Goal: Download file/media

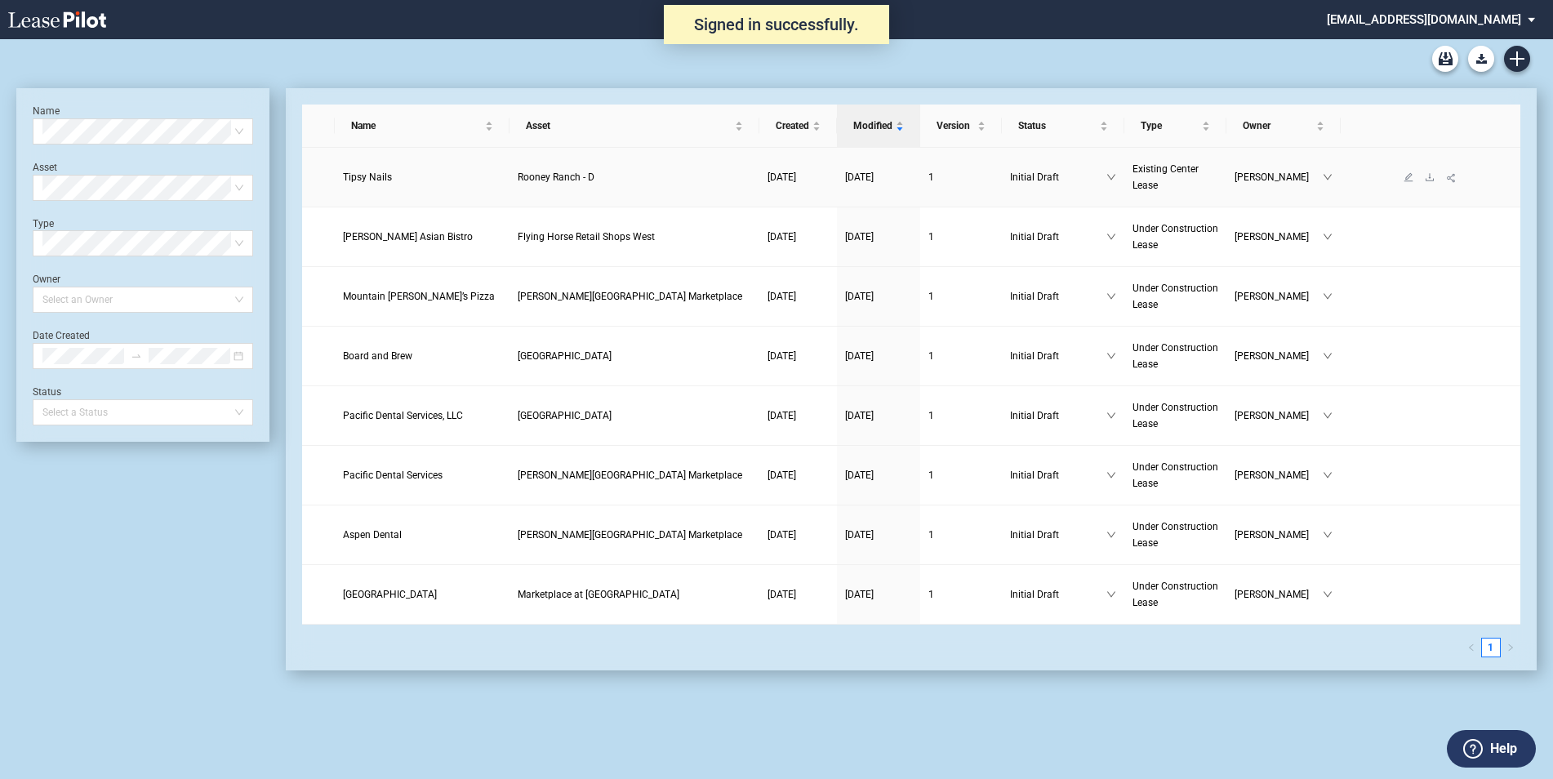
click at [372, 174] on span "Tipsy Nails" at bounding box center [367, 176] width 49 height 11
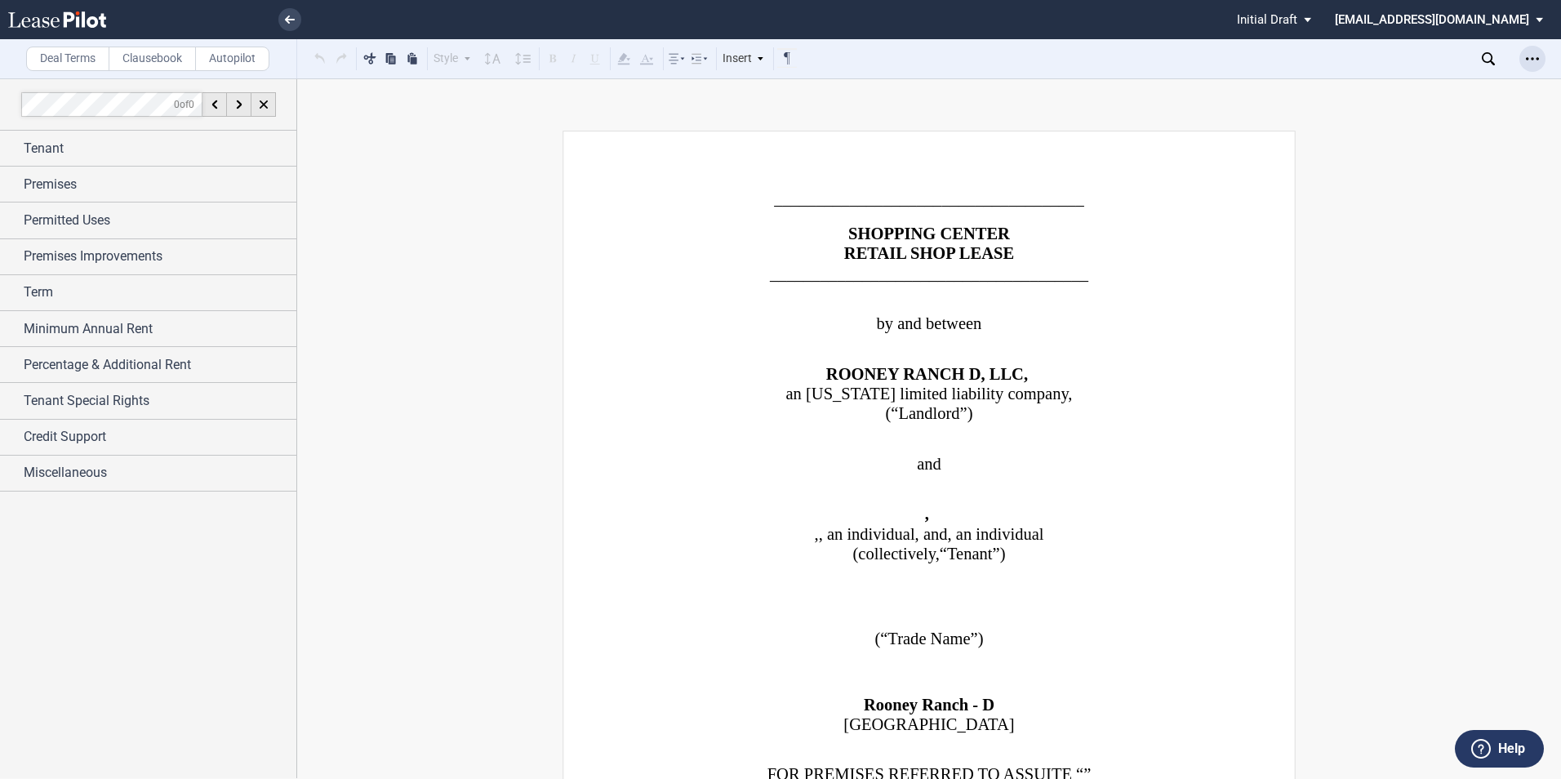
click at [1529, 57] on icon "Open Lease options menu" at bounding box center [1532, 58] width 13 height 13
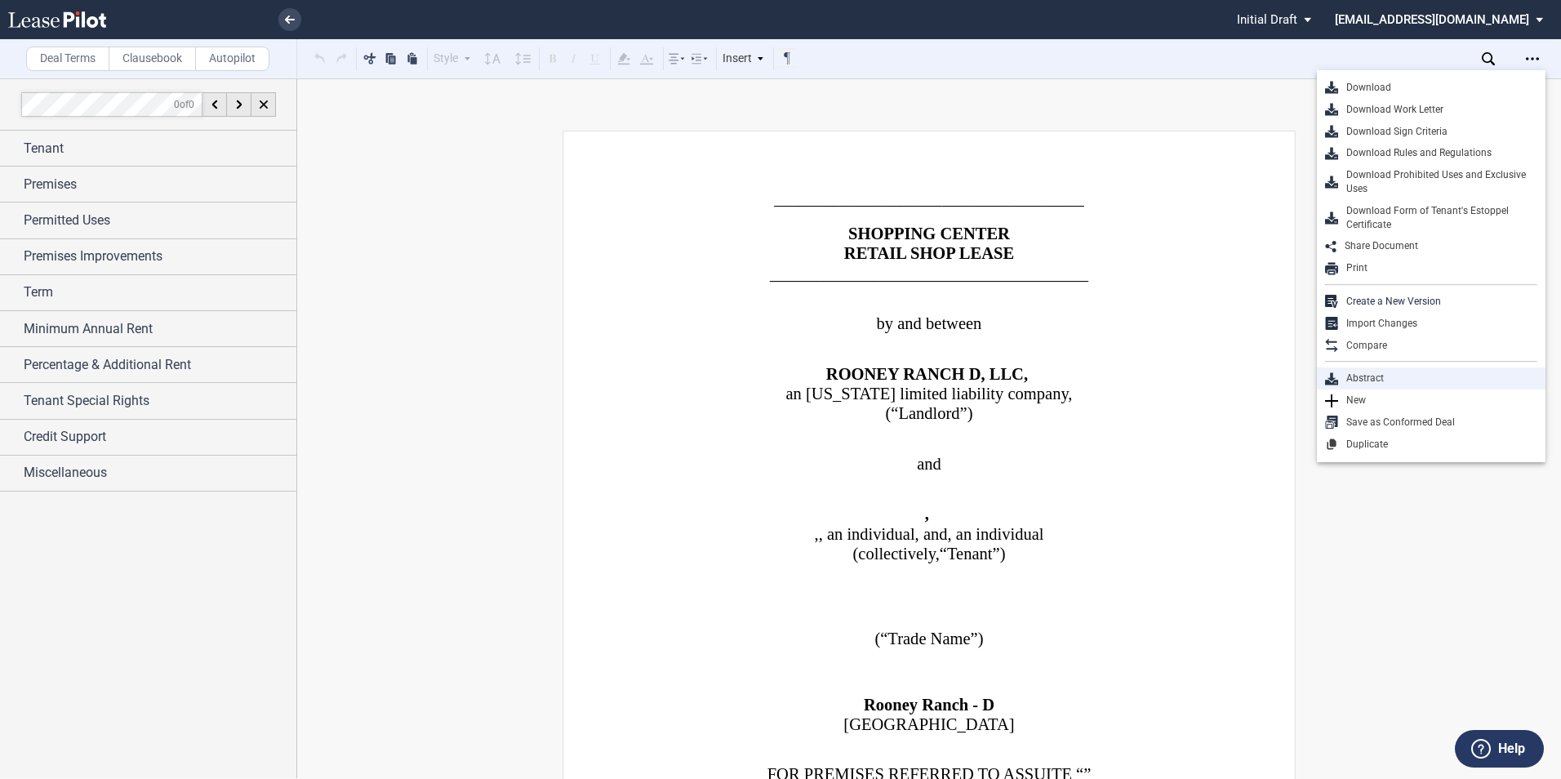
click at [1496, 370] on div "Abstract" at bounding box center [1431, 378] width 229 height 22
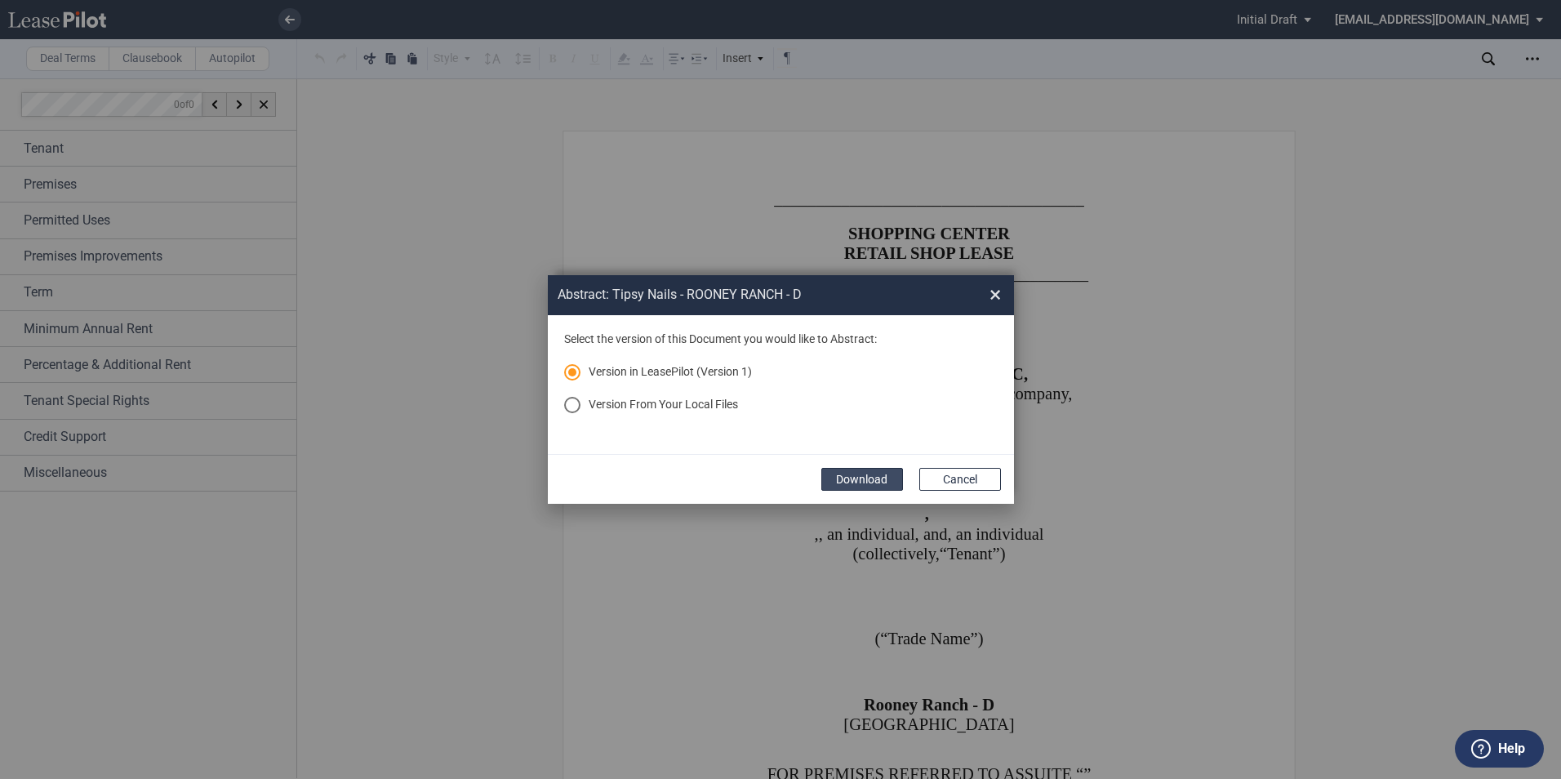
click at [856, 481] on button "Download" at bounding box center [862, 479] width 82 height 23
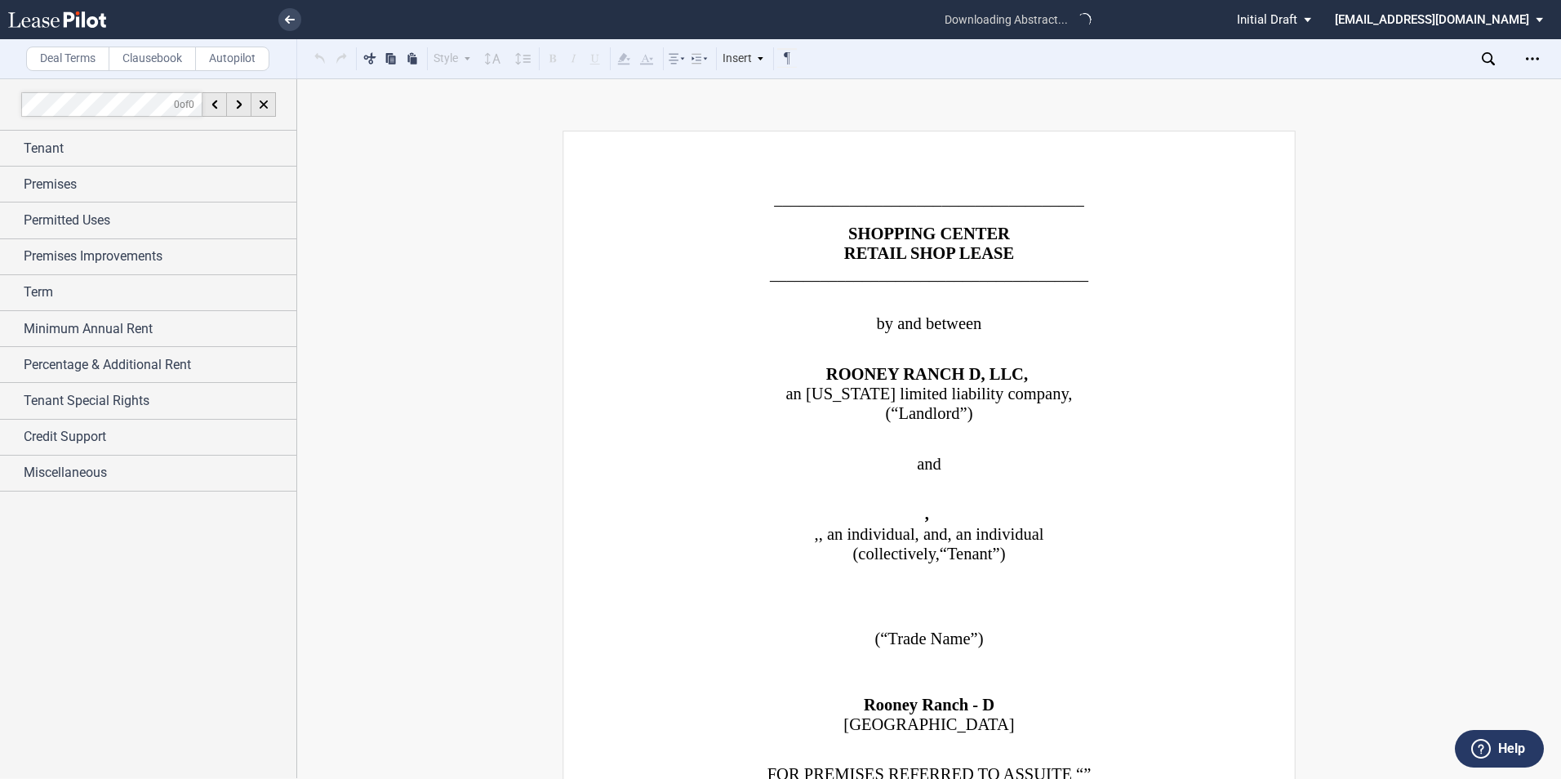
scroll to position [338, 0]
